Goal: Navigation & Orientation: Understand site structure

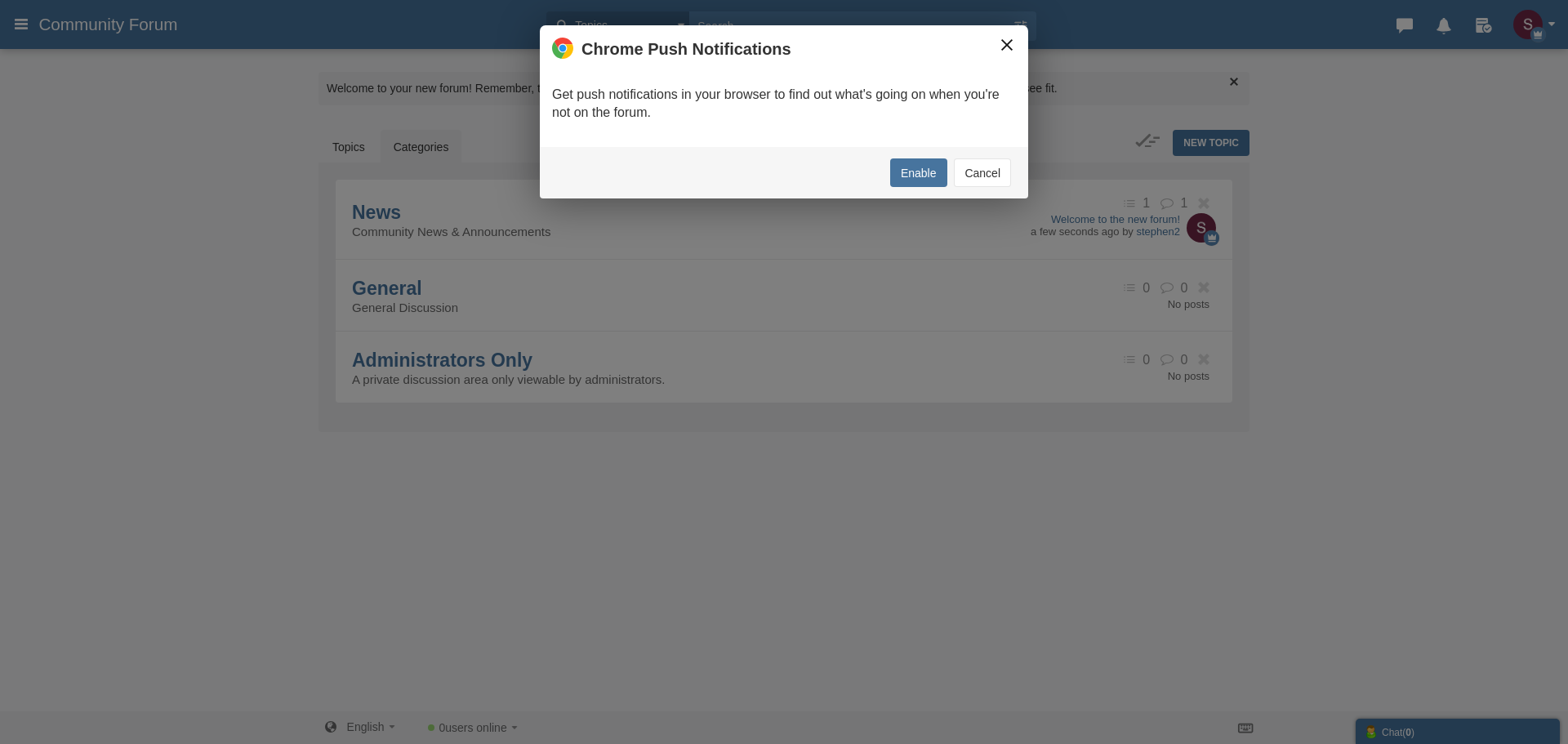
click at [1005, 36] on button "×" at bounding box center [1006, 45] width 18 height 18
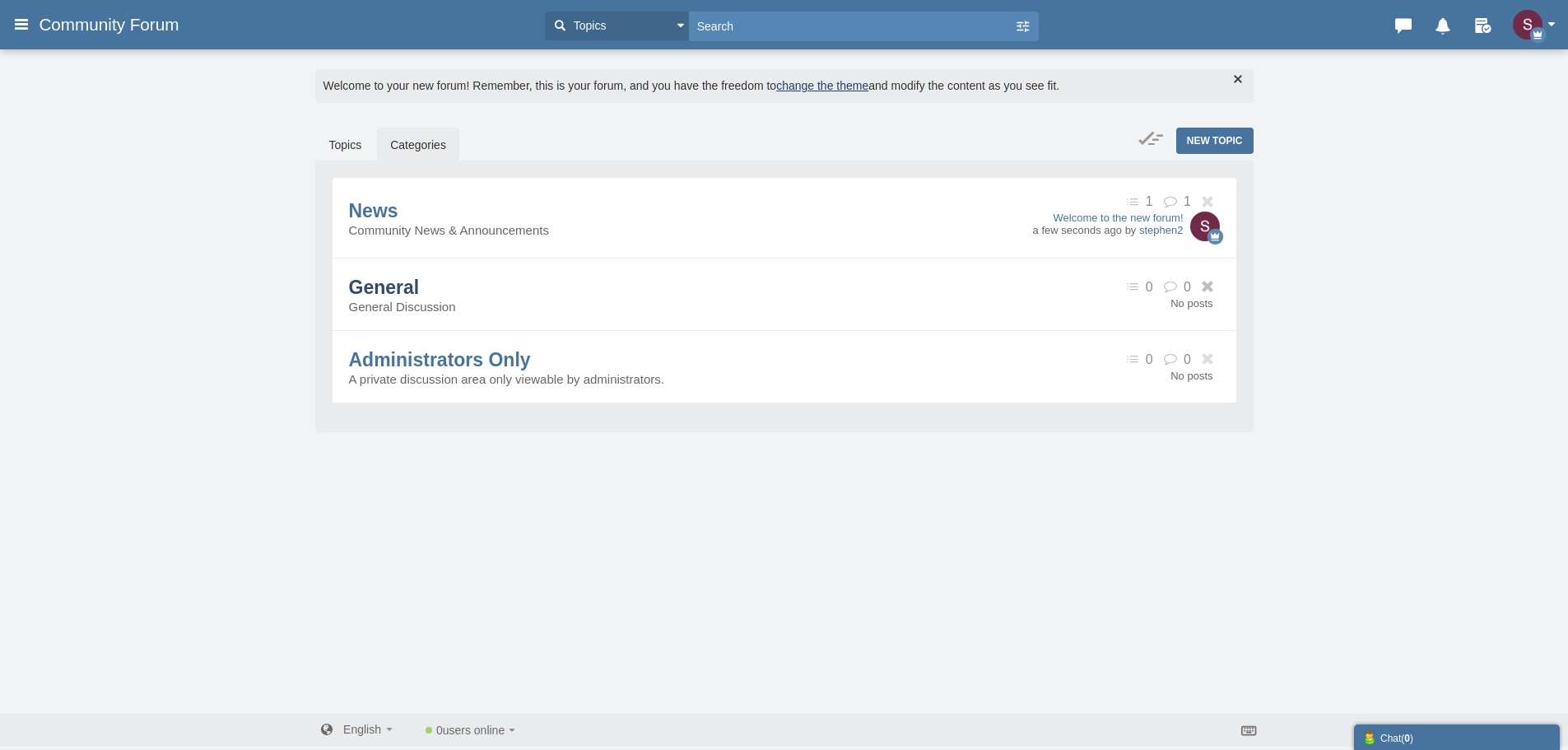
scroll to position [4, 0]
click at [489, 360] on span "Administrators Only" at bounding box center [440, 358] width 182 height 21
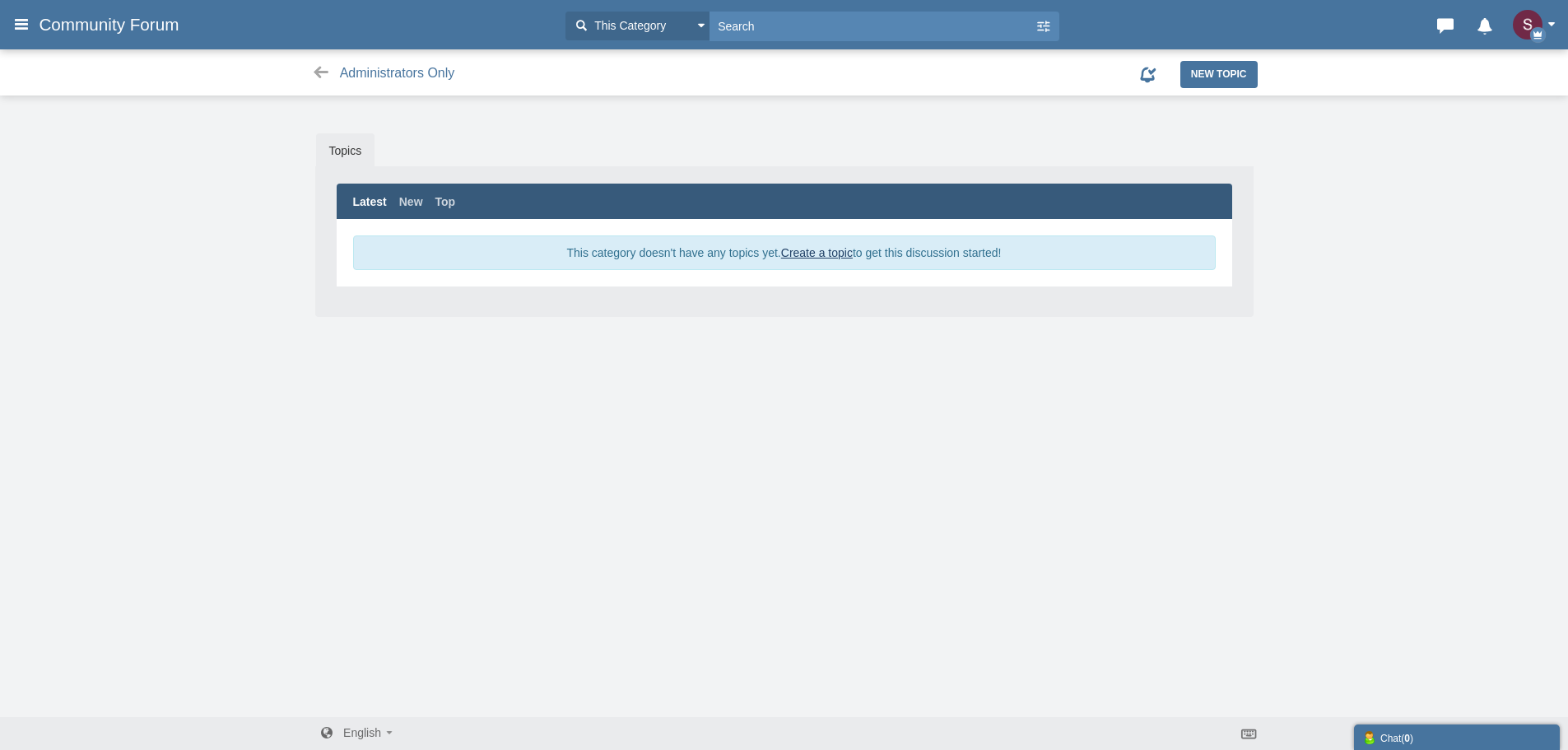
click at [1545, 11] on button "button" at bounding box center [1538, 25] width 51 height 30
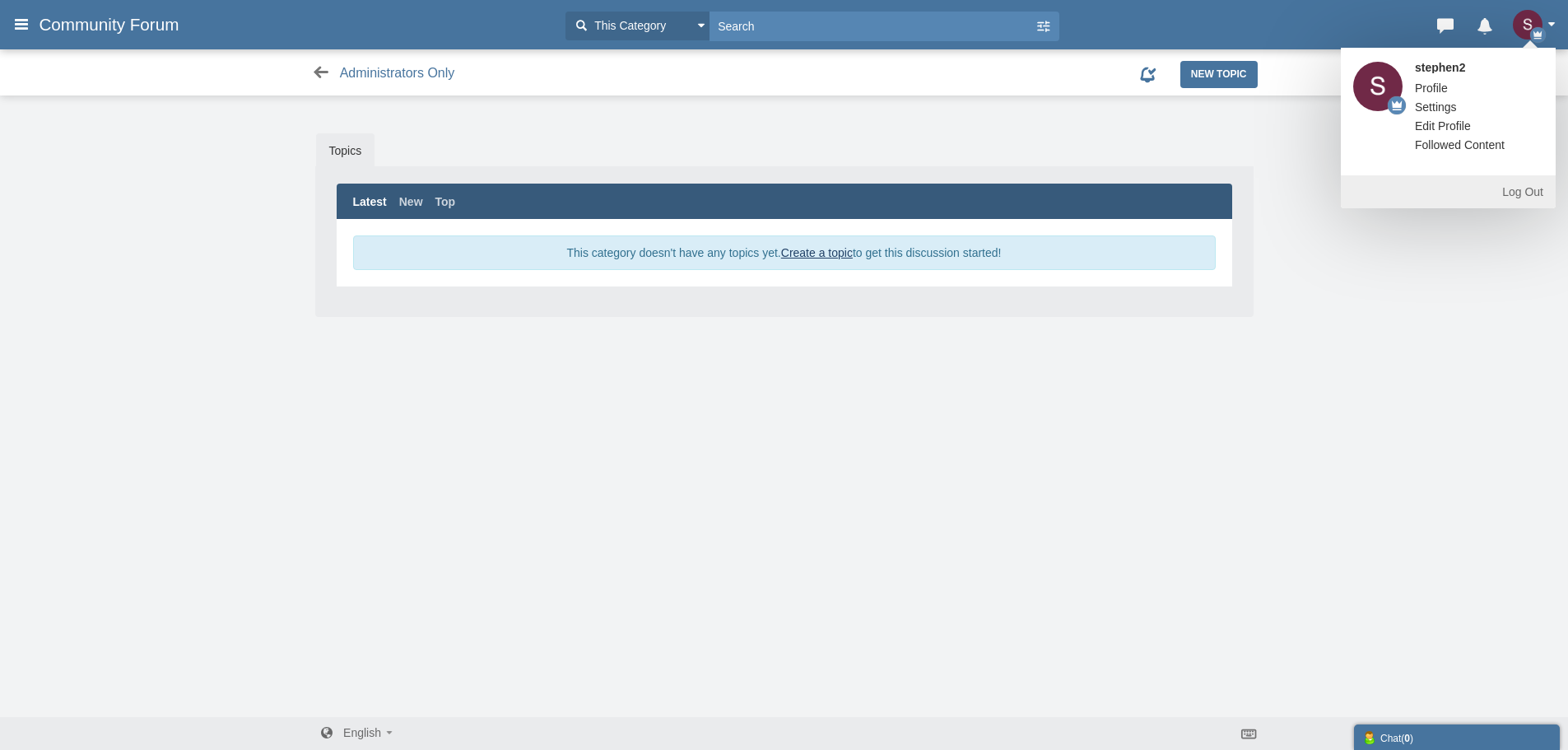
click at [314, 71] on icon at bounding box center [321, 72] width 21 height 17
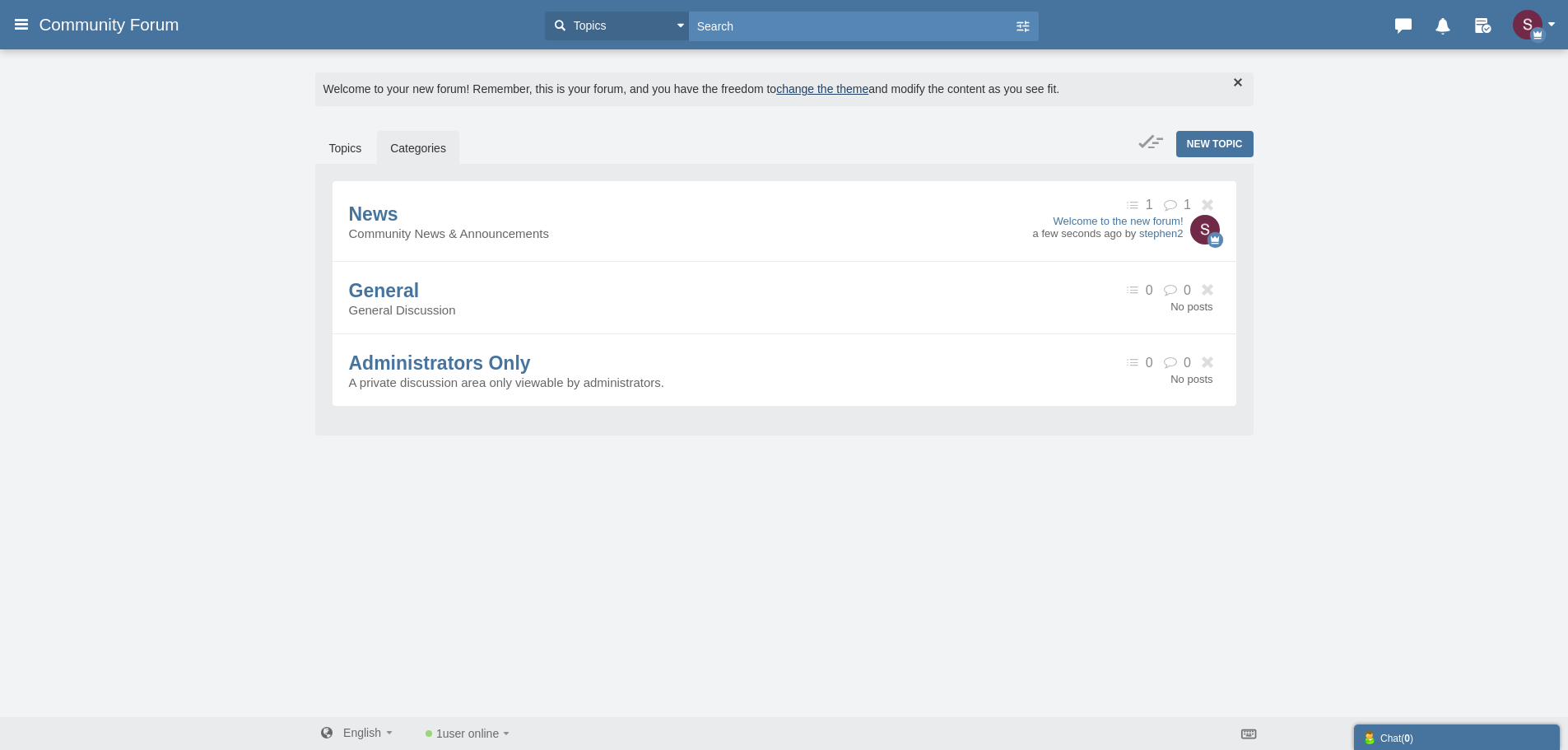
scroll to position [4, 0]
click at [346, 144] on link "Topics" at bounding box center [345, 144] width 59 height 35
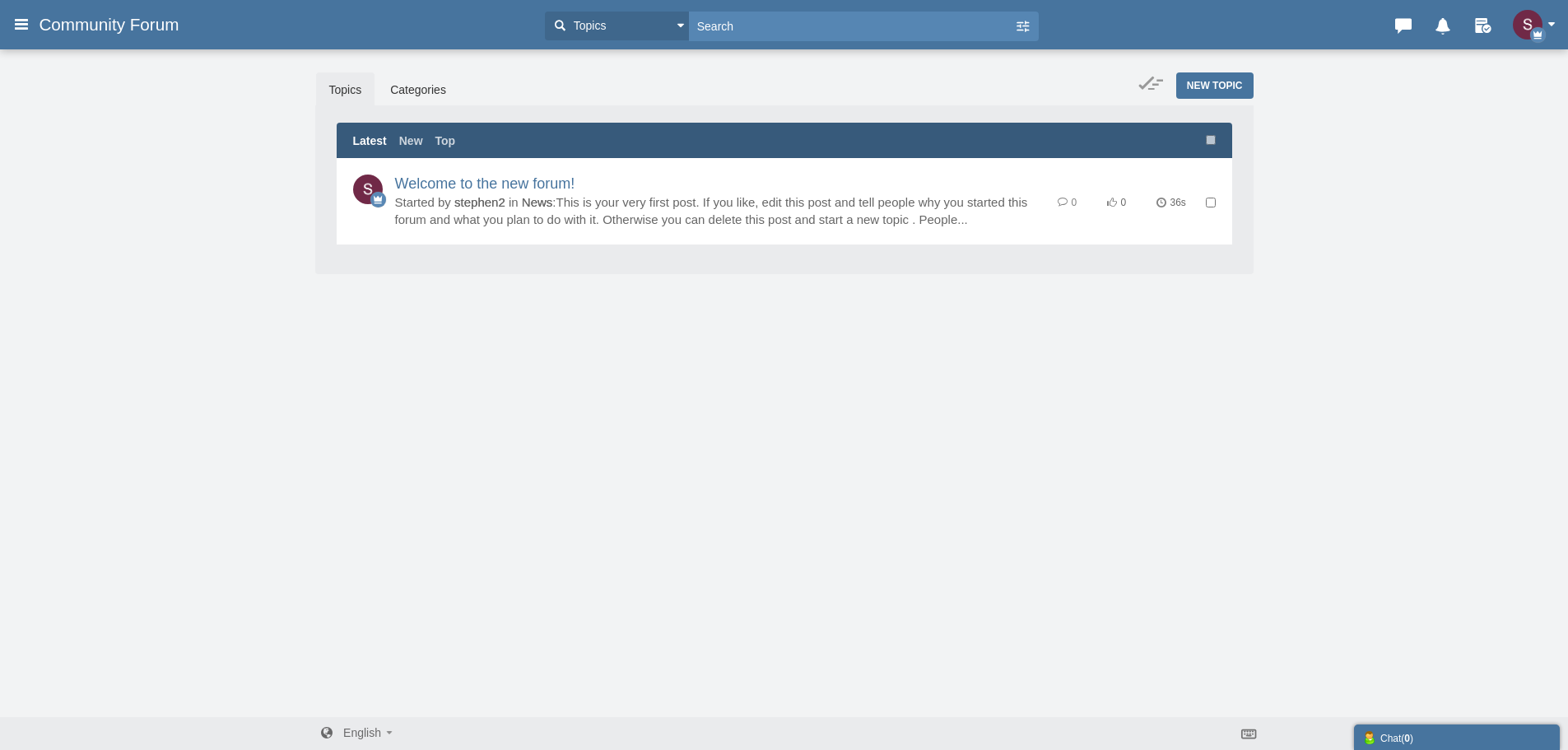
click at [107, 26] on span "Community Forum" at bounding box center [115, 25] width 153 height 20
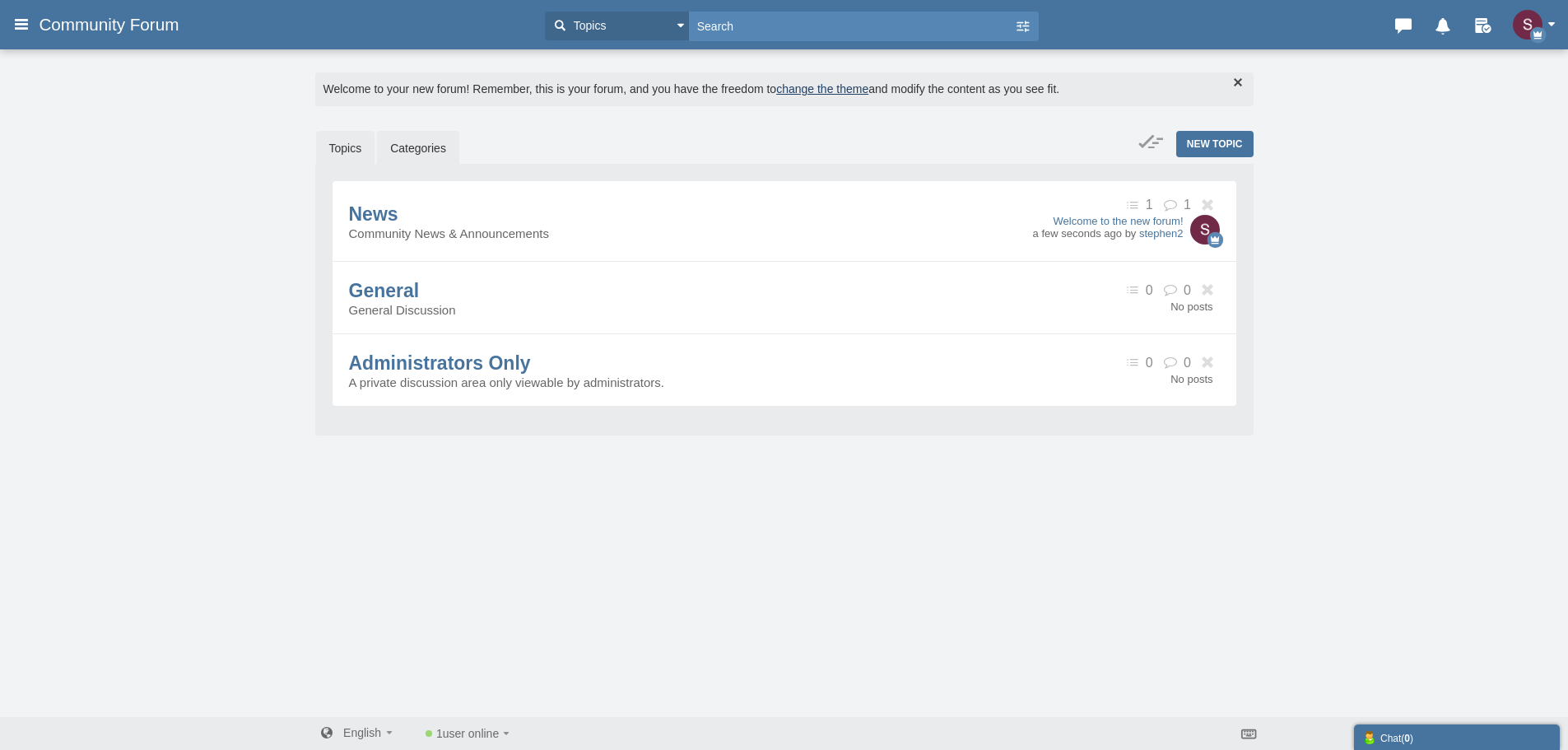
click at [363, 152] on link "Topics" at bounding box center [345, 148] width 59 height 35
click at [433, 150] on link "Categories" at bounding box center [418, 148] width 83 height 35
click at [1543, 18] on button "button" at bounding box center [1538, 25] width 51 height 30
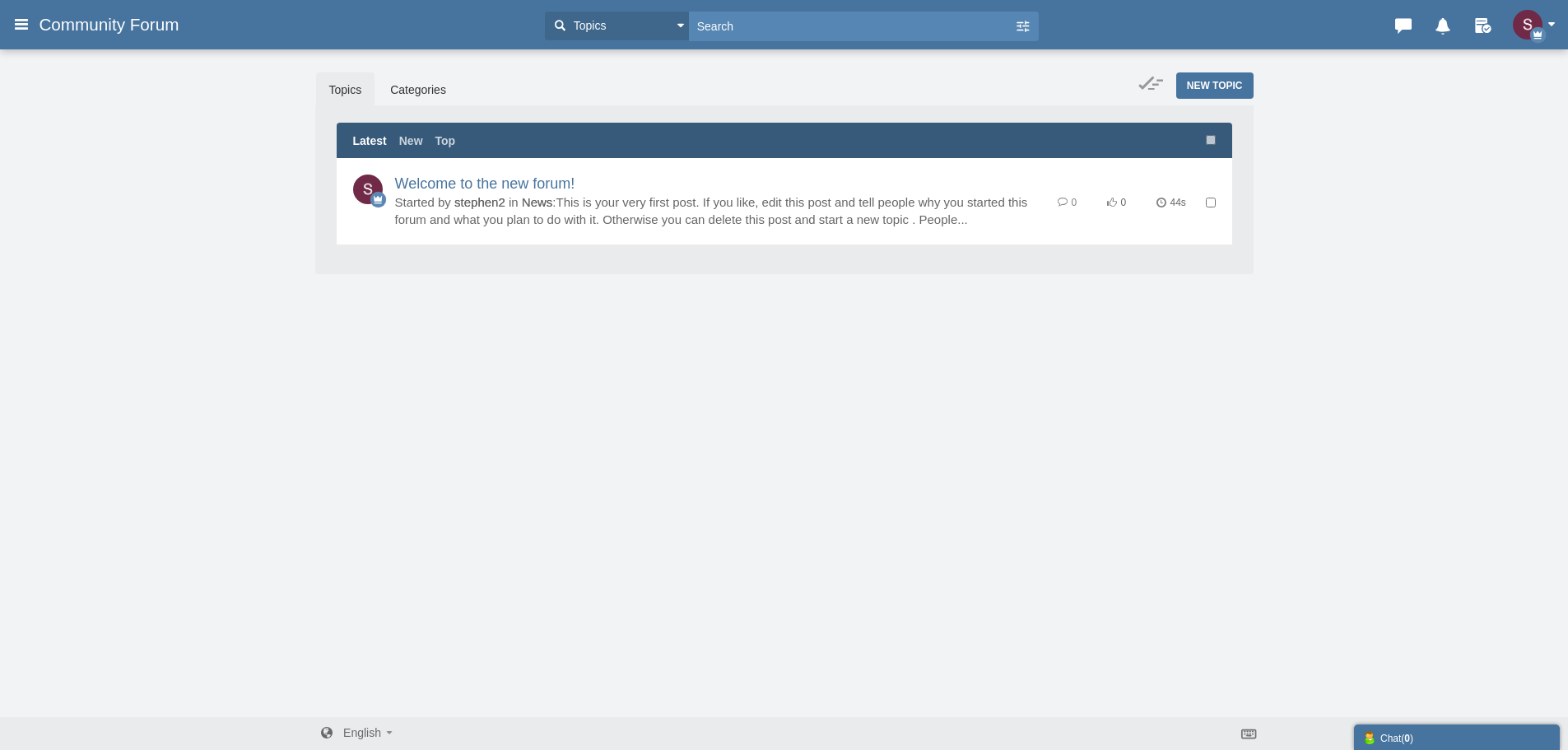
click at [1548, 21] on button "button" at bounding box center [1538, 25] width 51 height 30
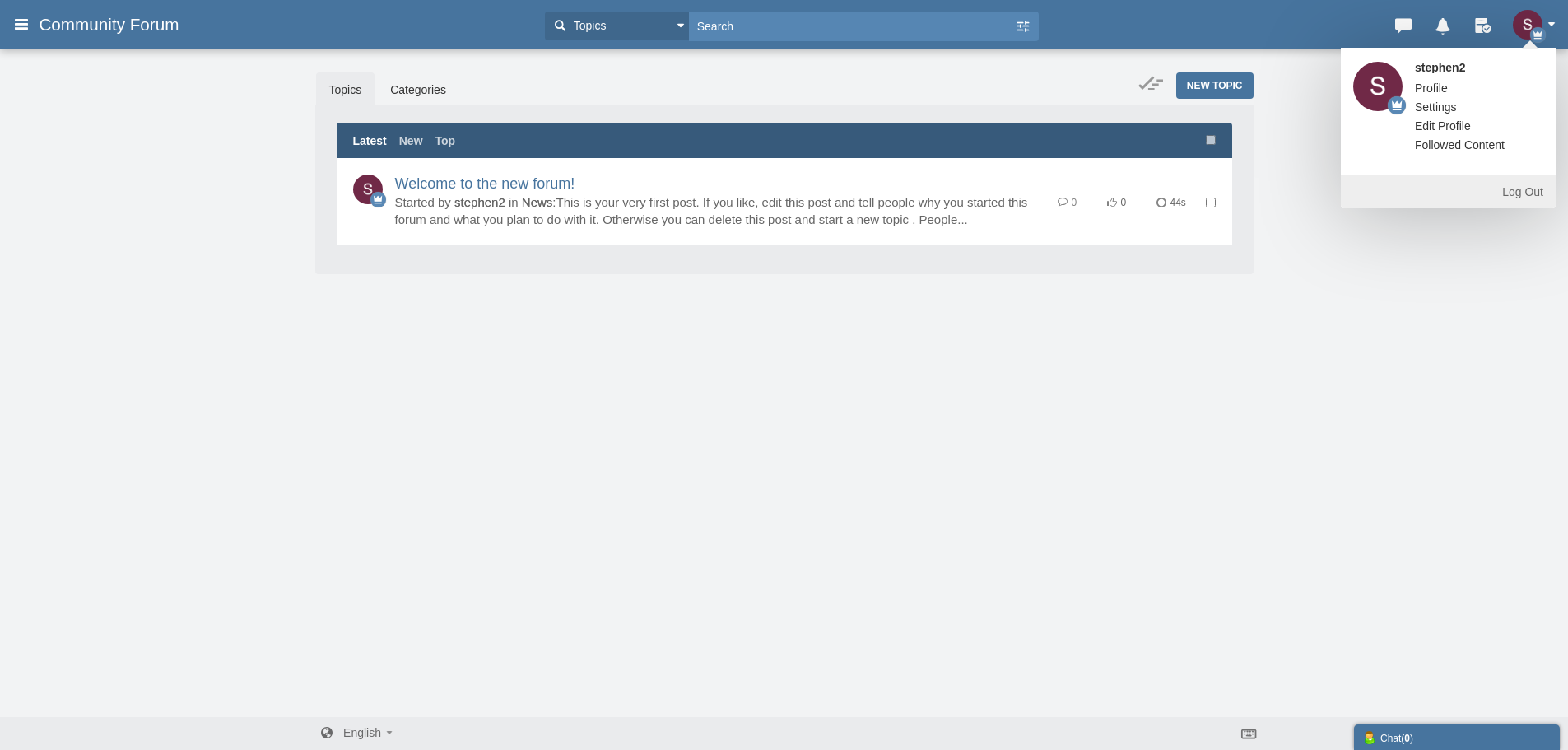
click at [588, 25] on span "Topics" at bounding box center [588, 25] width 37 height 17
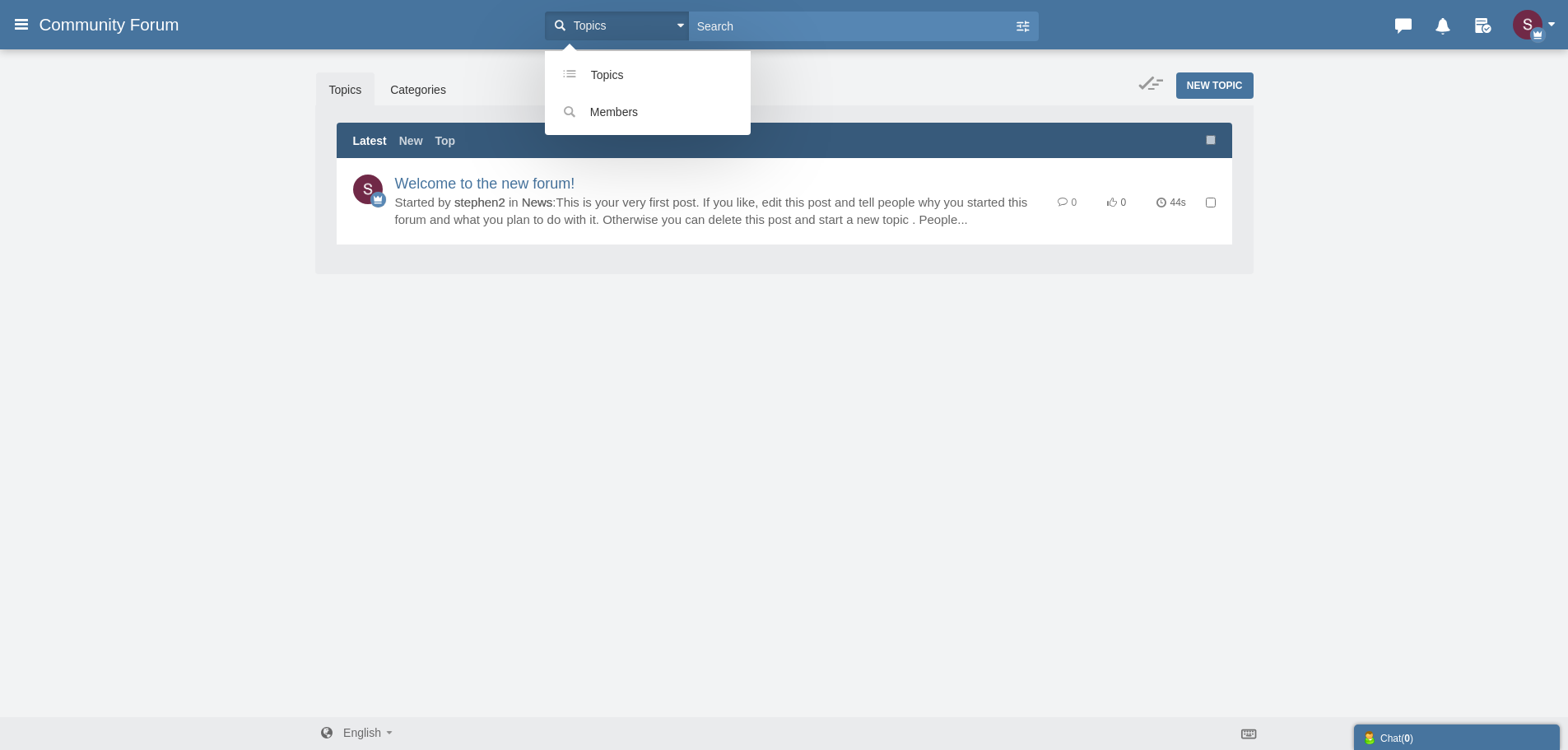
drag, startPoint x: 87, startPoint y: 21, endPoint x: 51, endPoint y: 33, distance: 37.9
click at [86, 21] on span "Community Forum" at bounding box center [115, 25] width 153 height 20
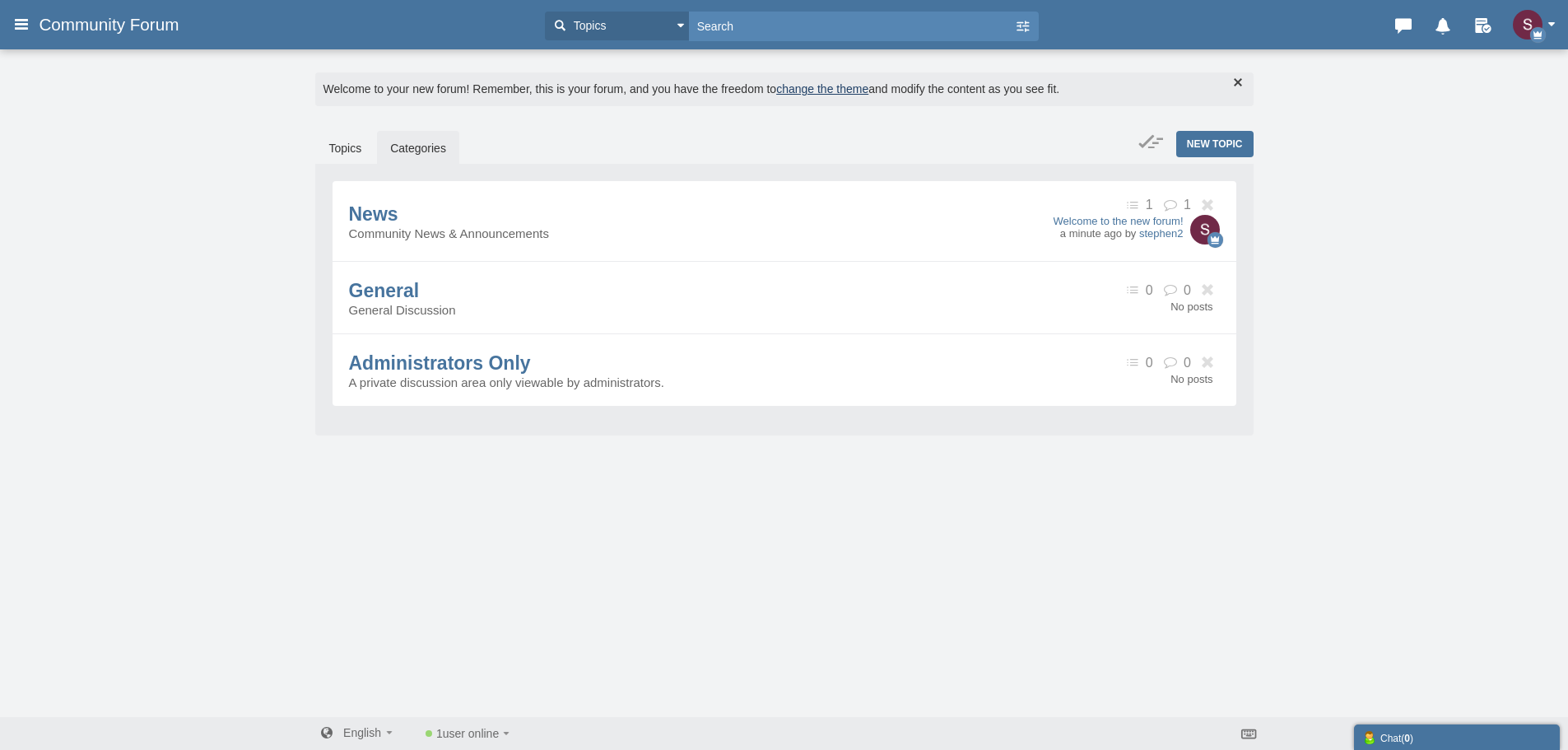
click at [39, 37] on h3 "Community Forum" at bounding box center [111, 25] width 161 height 30
click at [8, 25] on div "Categories Members Calendar Community Forum Topics Topics Members" at bounding box center [784, 24] width 1568 height 33
click at [26, 22] on icon at bounding box center [21, 24] width 18 height 30
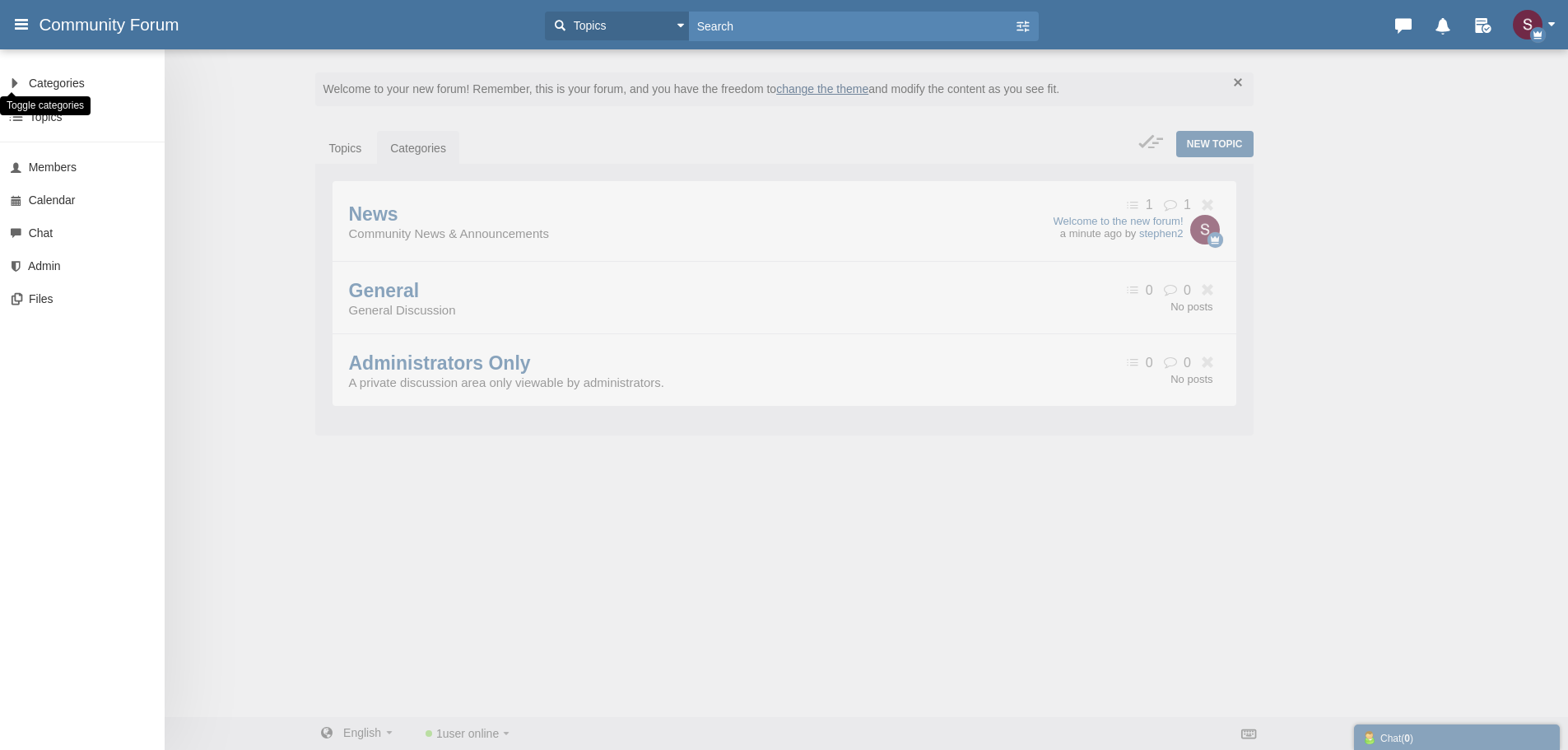
click at [14, 83] on link at bounding box center [10, 83] width 20 height 33
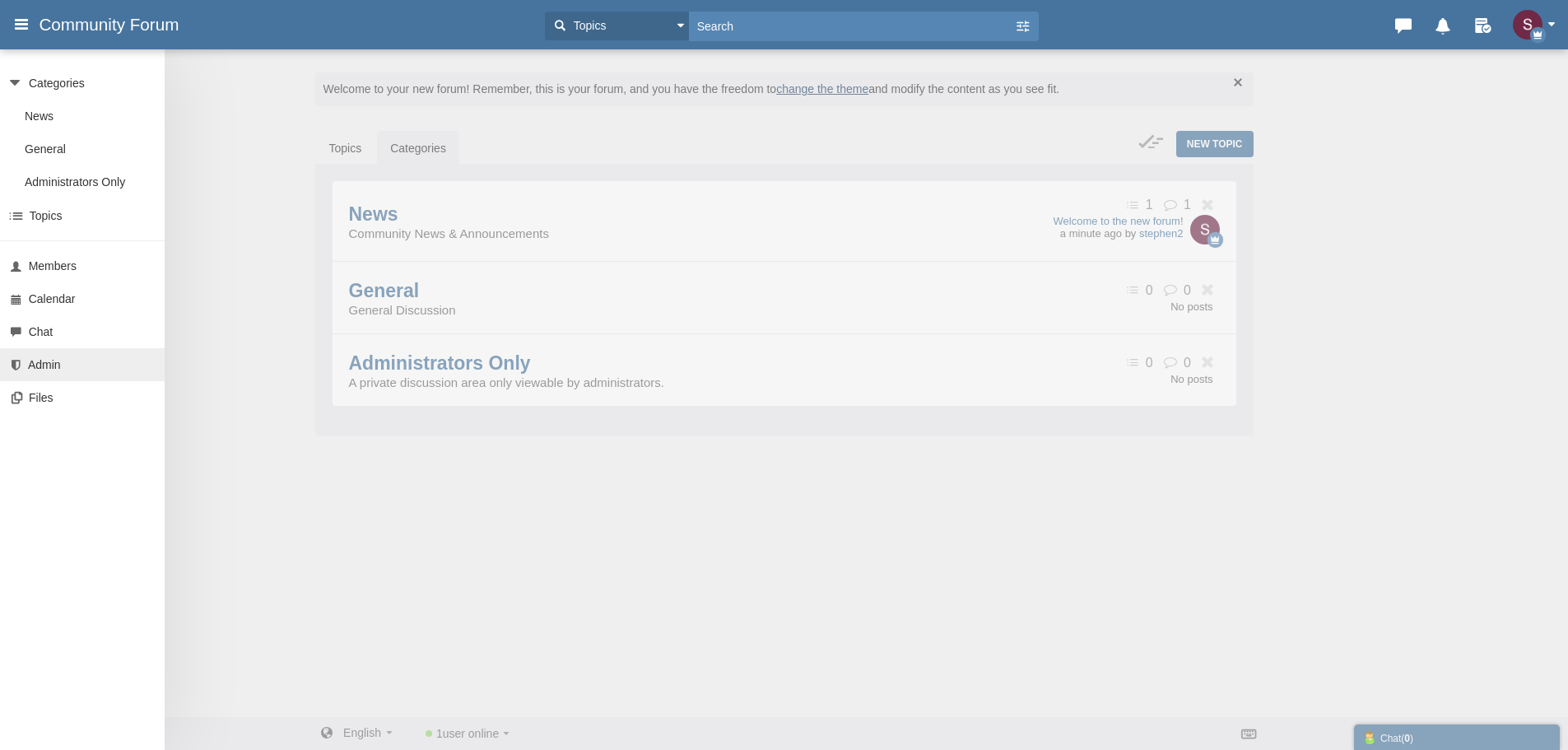
click at [53, 360] on span "Admin" at bounding box center [44, 364] width 33 height 13
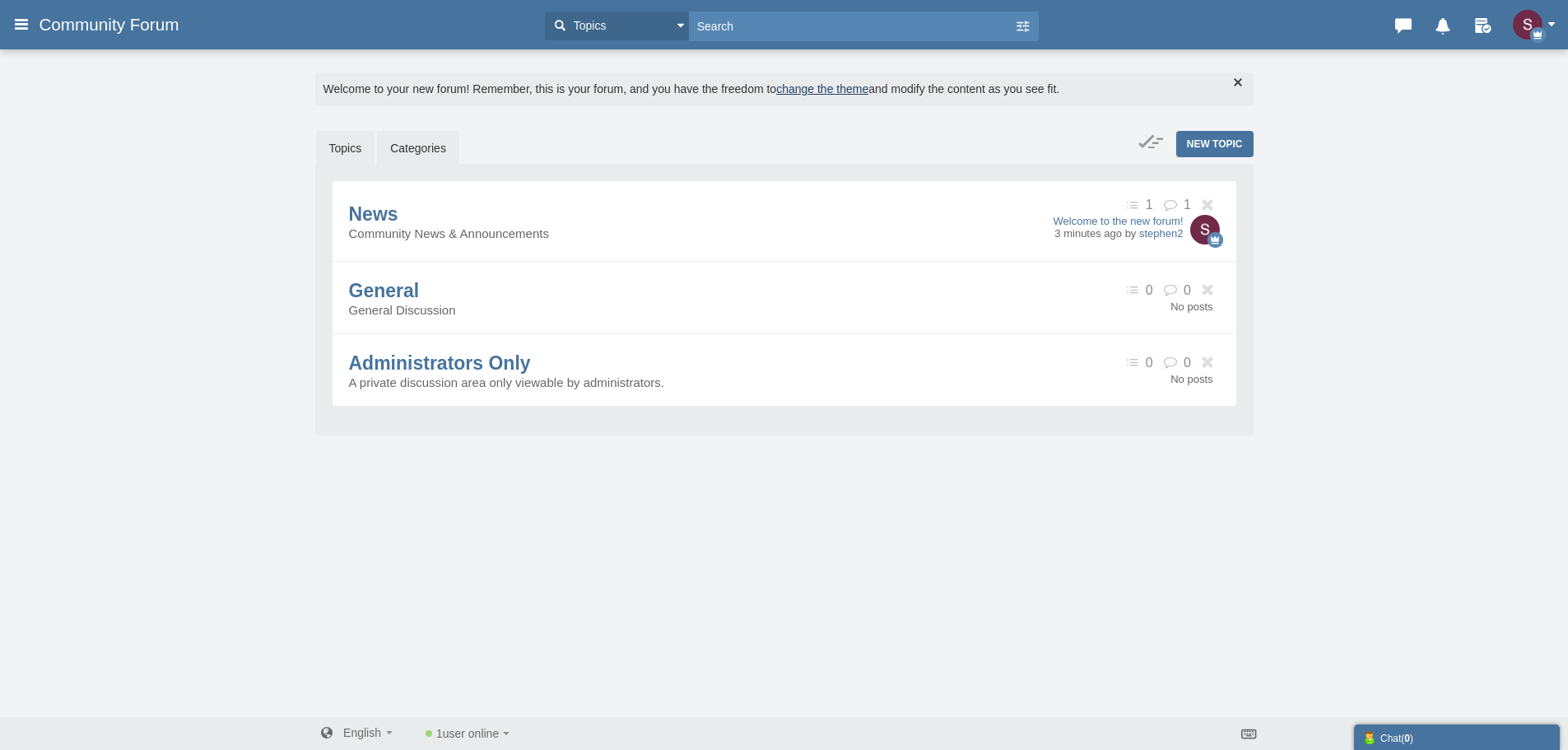
click at [339, 159] on link "Topics" at bounding box center [345, 148] width 59 height 35
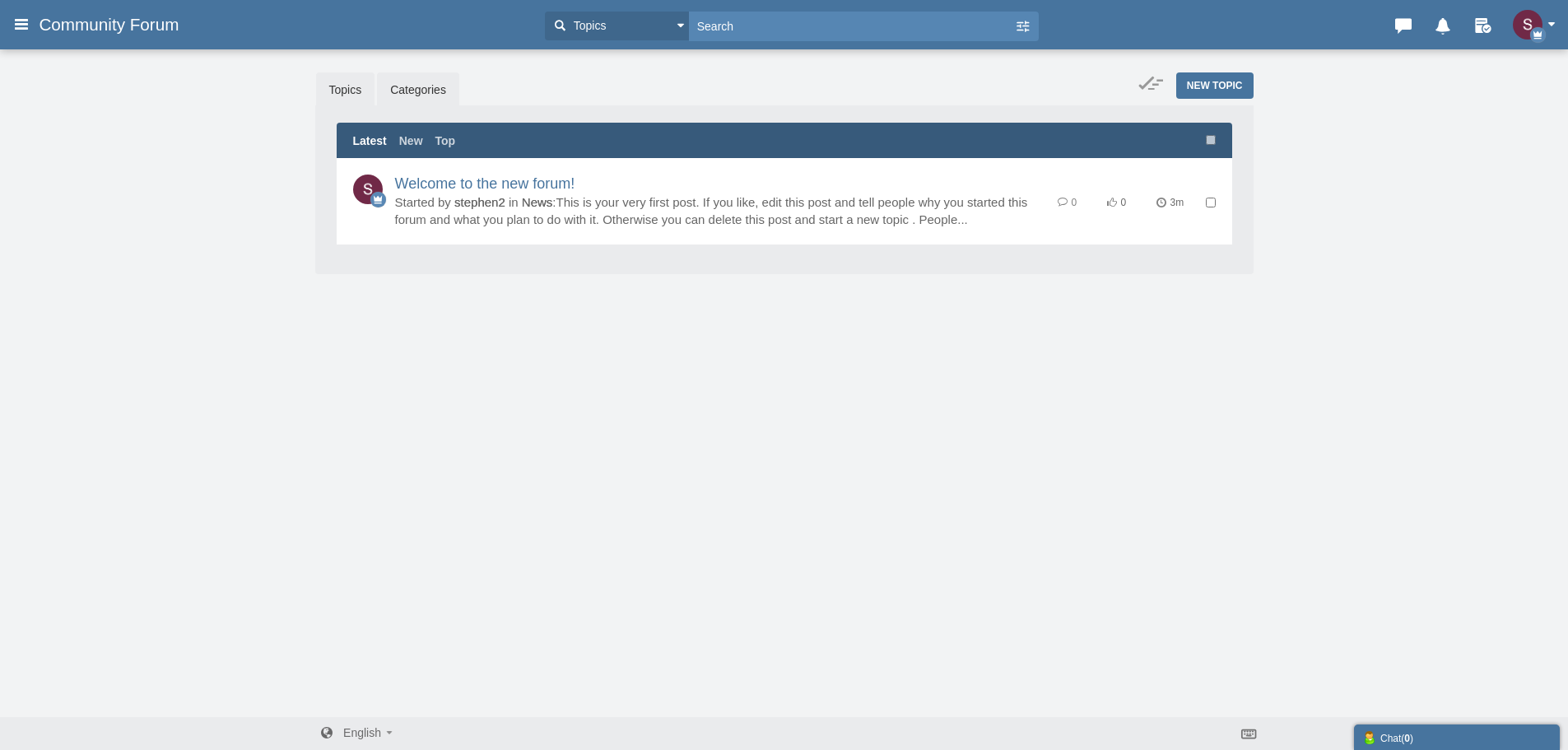
click at [426, 92] on link "Categories" at bounding box center [418, 90] width 83 height 35
